Goal: Task Accomplishment & Management: Use online tool/utility

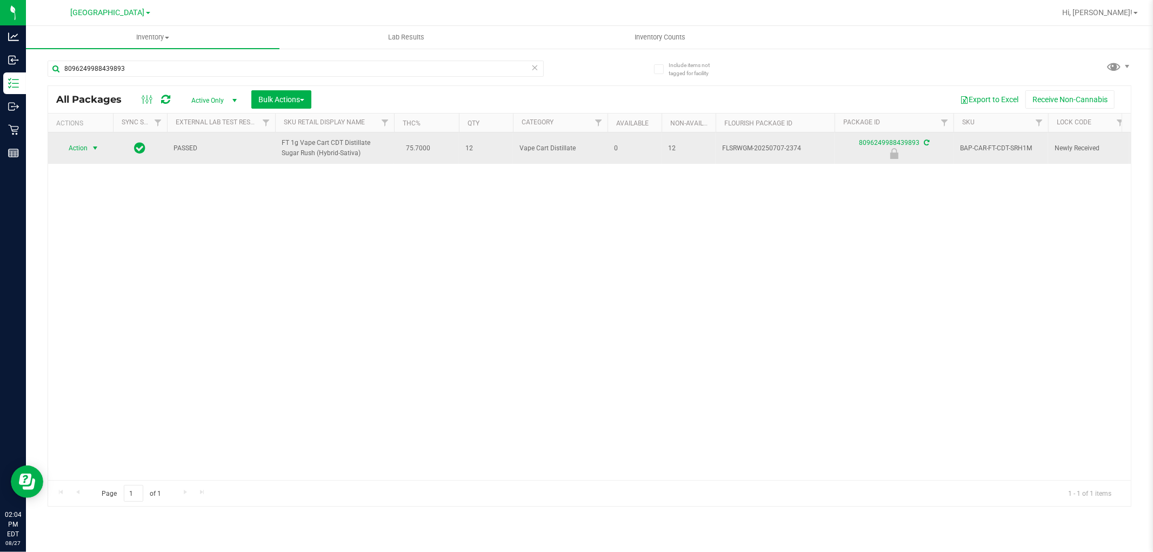
type input "8096249988439893"
click at [79, 149] on span "Action" at bounding box center [73, 147] width 29 height 15
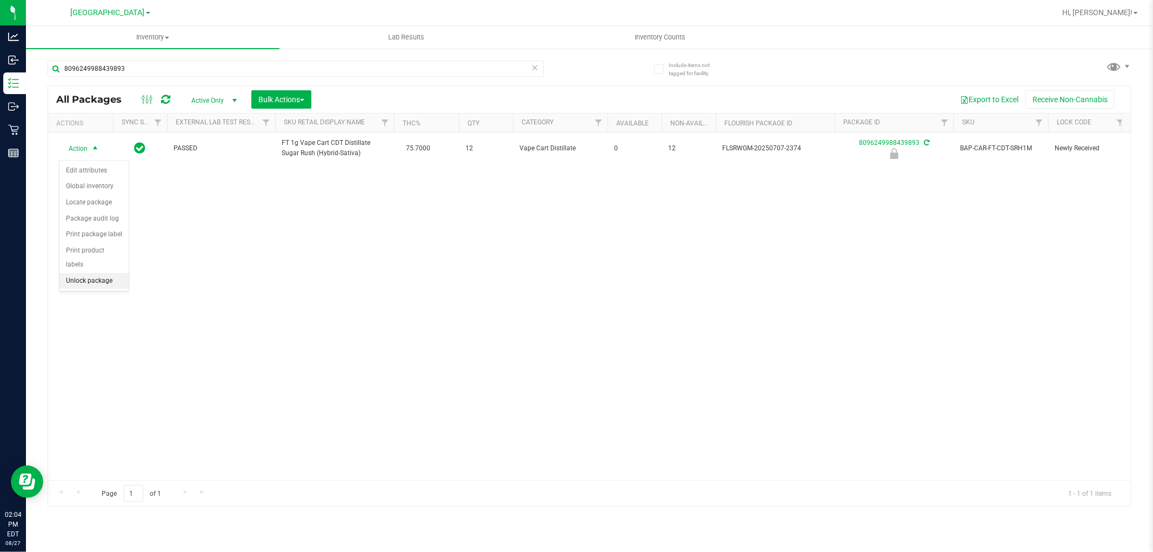
click at [95, 283] on li "Unlock package" at bounding box center [93, 281] width 69 height 16
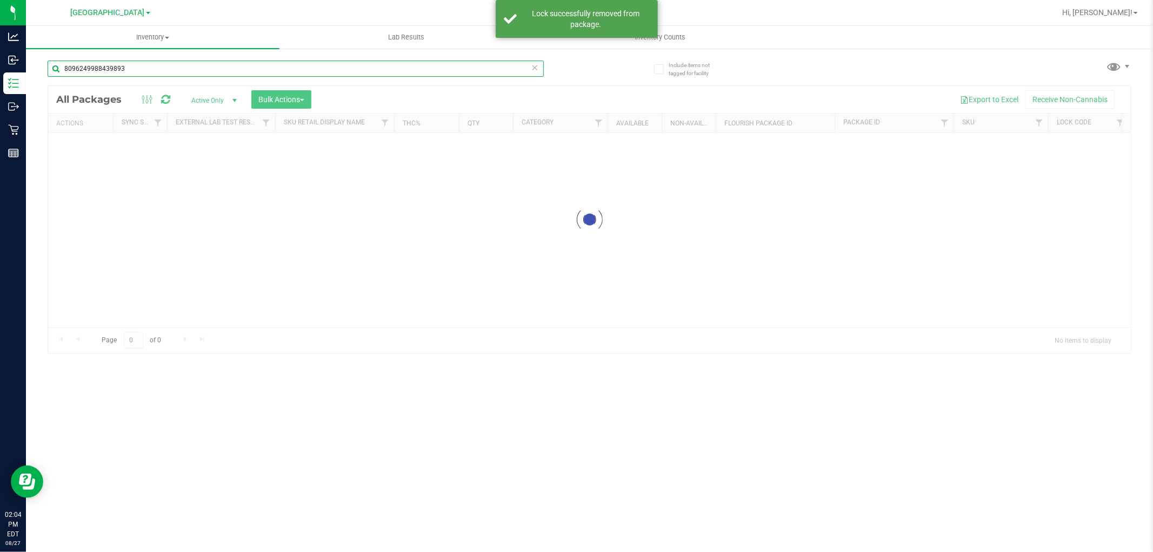
click at [161, 73] on input "8096249988439893" at bounding box center [296, 69] width 496 height 16
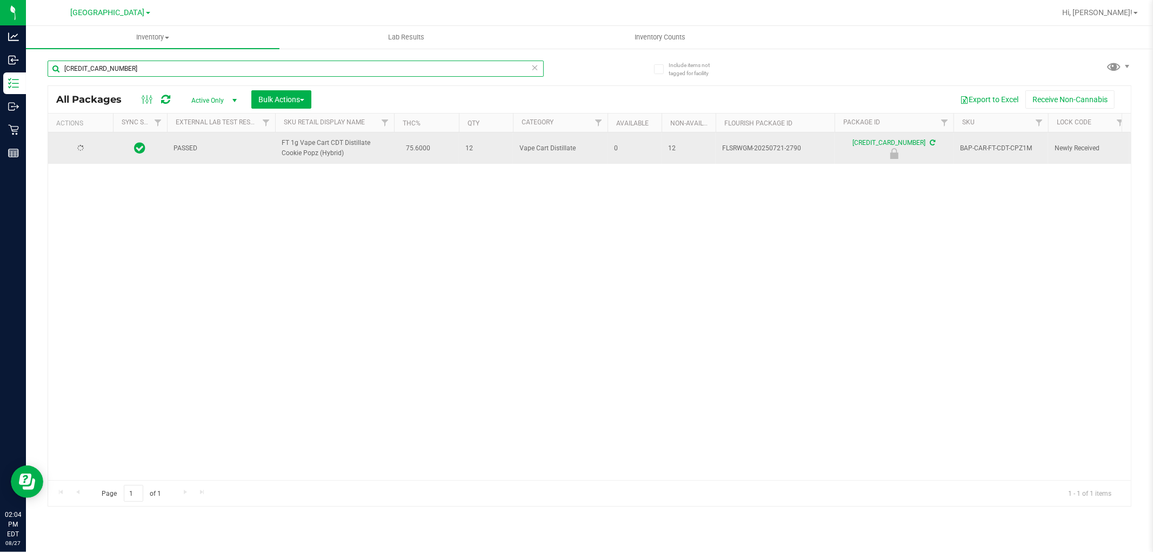
type input "[CREDIT_CARD_NUMBER]"
click at [85, 148] on span "Action" at bounding box center [73, 147] width 29 height 15
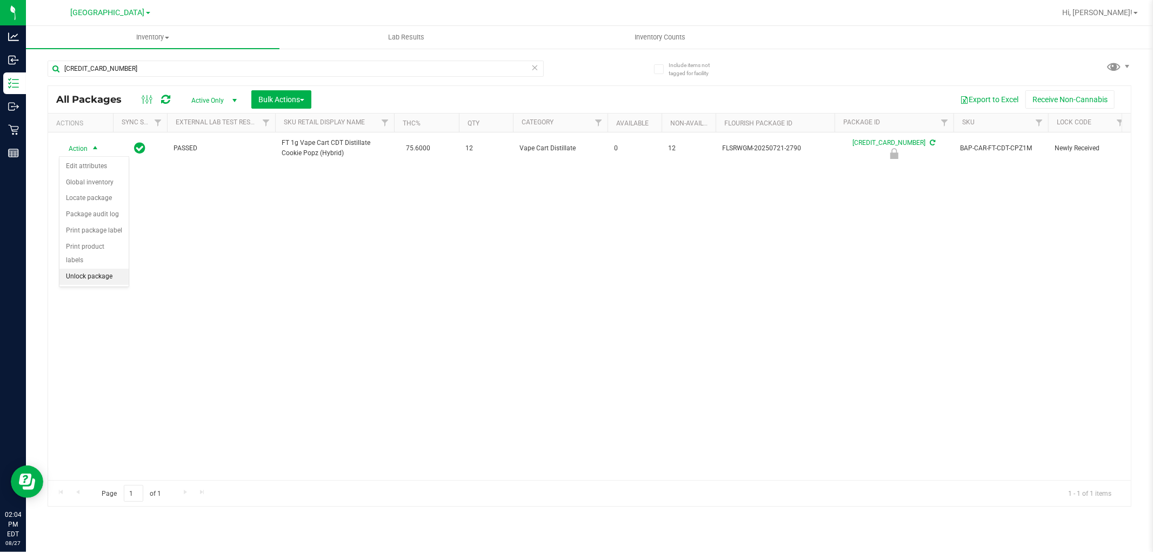
click at [104, 278] on li "Unlock package" at bounding box center [93, 277] width 69 height 16
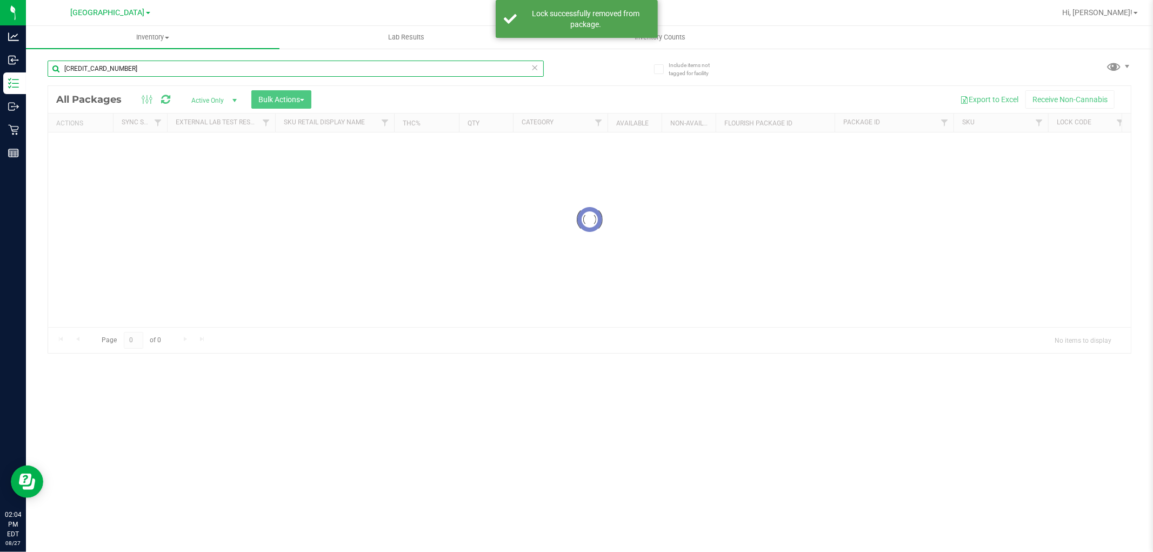
click at [142, 67] on input "[CREDIT_CARD_NUMBER]" at bounding box center [296, 69] width 496 height 16
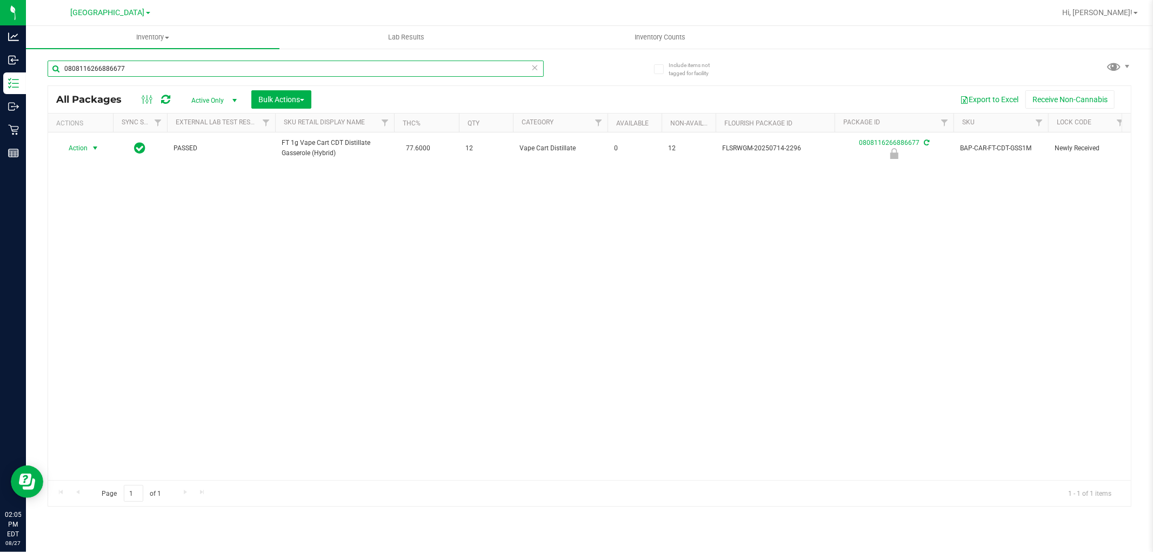
type input "0808116266886677"
click at [83, 145] on span "Action" at bounding box center [73, 147] width 29 height 15
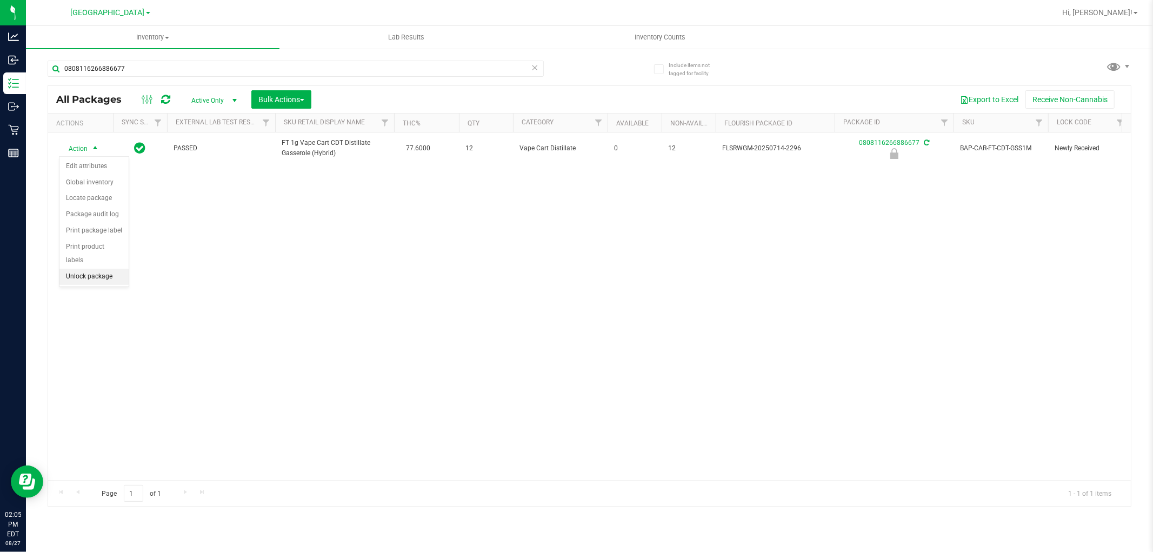
click at [98, 281] on li "Unlock package" at bounding box center [93, 277] width 69 height 16
